Goal: Navigation & Orientation: Find specific page/section

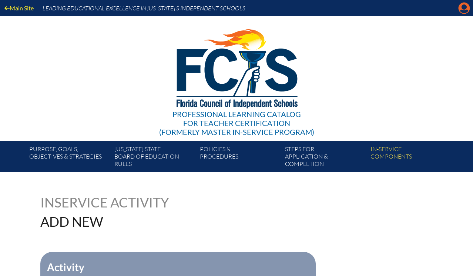
click at [466, 8] on icon "Manage account" at bounding box center [464, 8] width 12 height 12
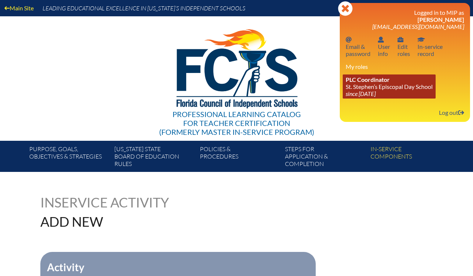
click at [366, 83] on span "PLC Coordinator" at bounding box center [368, 79] width 44 height 7
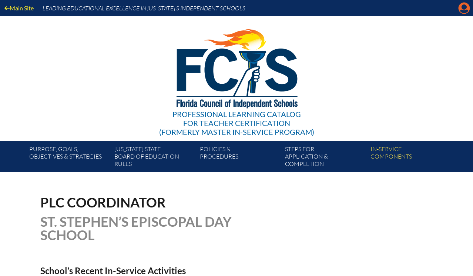
click at [464, 8] on icon "Manage account" at bounding box center [464, 8] width 12 height 12
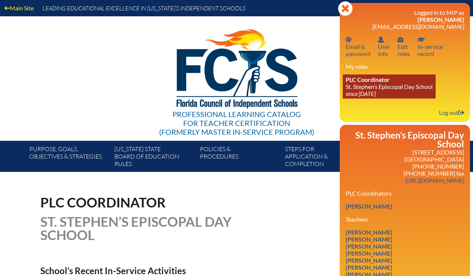
click at [363, 89] on link "PLC Coordinator [GEOGRAPHIC_DATA] since [DATE]" at bounding box center [389, 86] width 93 height 24
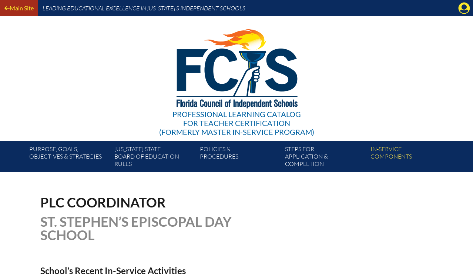
click at [18, 4] on link "Main Site" at bounding box center [18, 8] width 35 height 10
